Goal: Find specific page/section: Find specific page/section

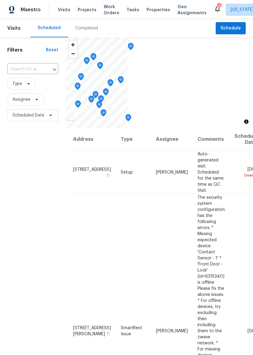
click at [147, 10] on span "Properties" at bounding box center [159, 10] width 24 height 6
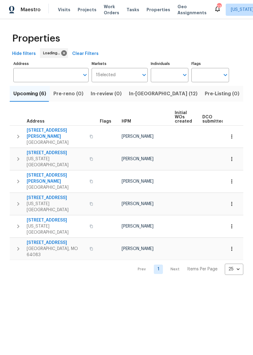
click at [139, 96] on span "In-[GEOGRAPHIC_DATA] (12)" at bounding box center [163, 94] width 69 height 8
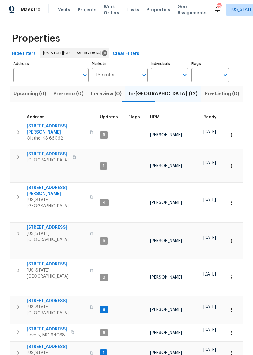
scroll to position [5, 0]
click at [90, 305] on icon "button" at bounding box center [92, 307] width 4 height 4
click at [18, 305] on icon "button" at bounding box center [18, 307] width 2 height 4
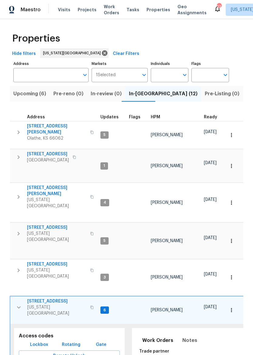
click at [43, 339] on button "Lockbox" at bounding box center [39, 344] width 23 height 11
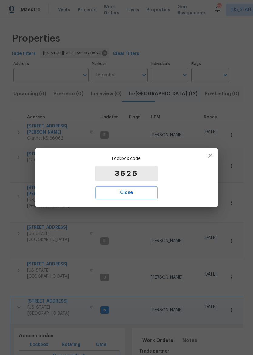
click at [144, 192] on span "Close" at bounding box center [126, 193] width 49 height 8
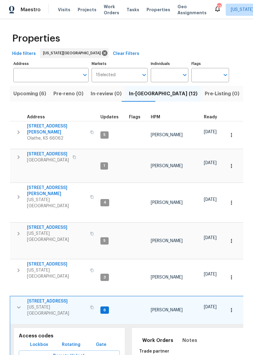
click at [52, 298] on span "3605 NE 57th St" at bounding box center [56, 301] width 59 height 6
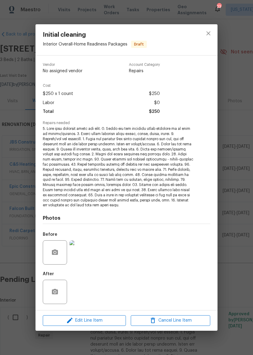
click at [138, 343] on div "Initial cleaning Interior Overall - Home Readiness Packages Draft Vendor No ass…" at bounding box center [126, 177] width 253 height 355
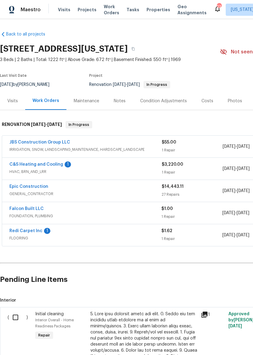
click at [31, 10] on span "Maestro" at bounding box center [31, 10] width 20 height 6
